Goal: Information Seeking & Learning: Learn about a topic

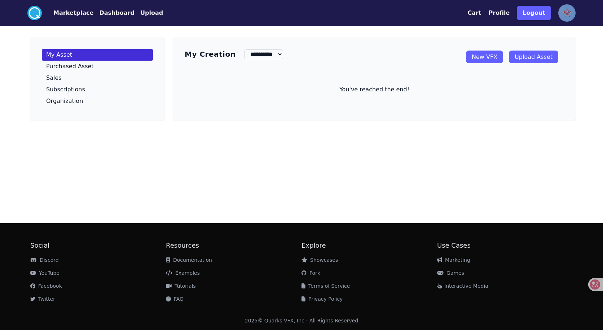
click at [156, 270] on li "YouTube" at bounding box center [98, 272] width 136 height 7
click at [244, 237] on footer "Social Discord YouTube Facebook Twitter Resources Documentation Examples Tutori…" at bounding box center [301, 276] width 603 height 107
click at [259, 53] on select "**********" at bounding box center [263, 54] width 39 height 10
click at [244, 49] on select "**********" at bounding box center [263, 54] width 39 height 10
click at [493, 57] on link "New VFX" at bounding box center [484, 57] width 37 height 13
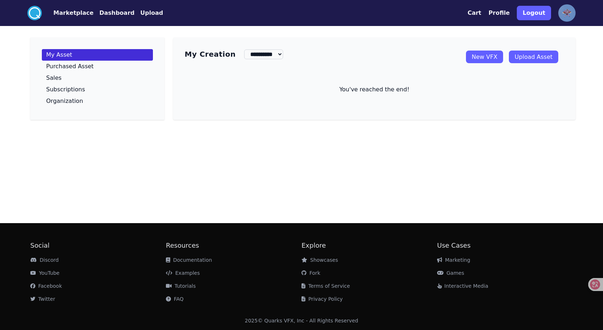
click at [536, 56] on link "Upload Asset" at bounding box center [533, 57] width 49 height 13
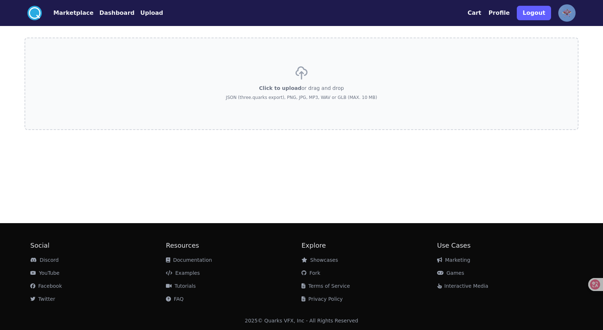
click at [73, 11] on button "Marketplace" at bounding box center [73, 13] width 40 height 9
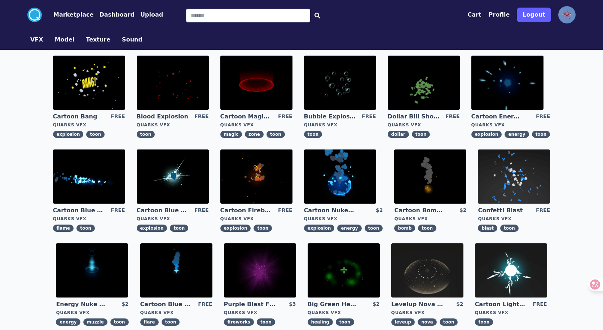
click at [108, 12] on button "Dashboard" at bounding box center [116, 14] width 35 height 9
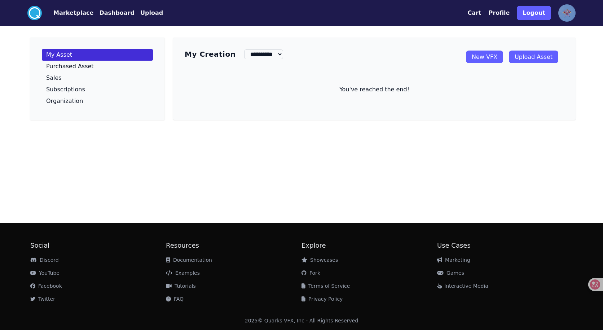
click at [74, 15] on button "Marketplace" at bounding box center [73, 13] width 40 height 9
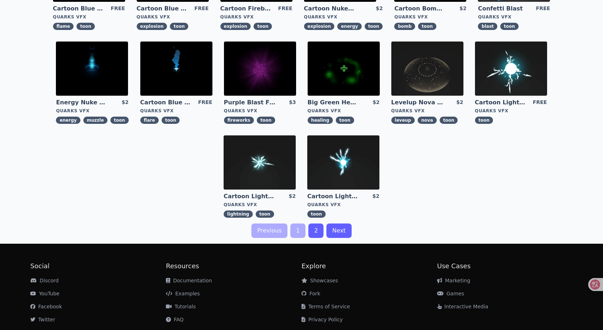
scroll to position [222, 0]
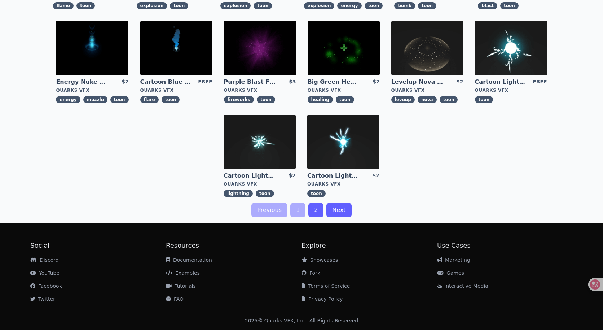
click at [313, 211] on link "2" at bounding box center [316, 210] width 15 height 14
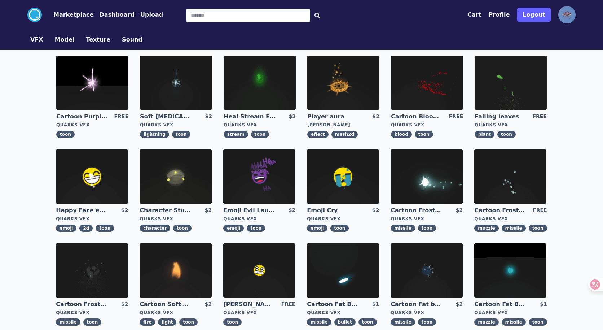
click at [349, 168] on img at bounding box center [343, 176] width 72 height 54
click at [61, 37] on button "Model" at bounding box center [65, 39] width 20 height 9
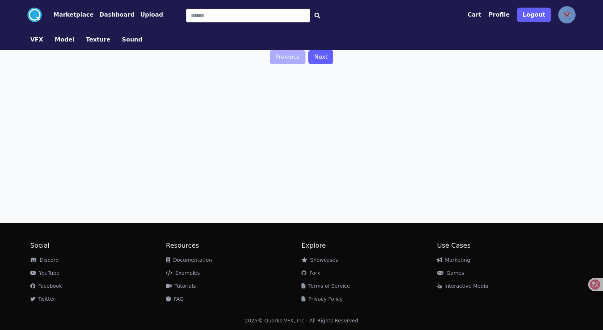
click at [94, 40] on button "Texture" at bounding box center [98, 39] width 25 height 9
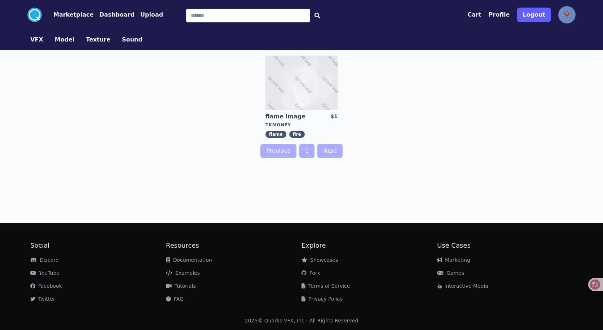
click at [122, 41] on button "Sound" at bounding box center [132, 39] width 21 height 9
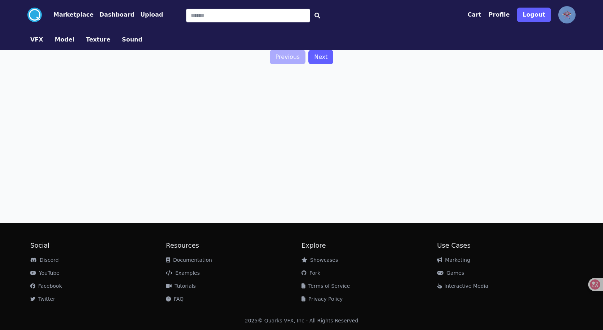
click at [35, 35] on button "VFX" at bounding box center [36, 39] width 13 height 9
